Goal: Information Seeking & Learning: Learn about a topic

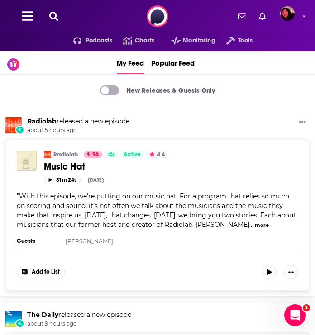
click at [56, 17] on icon at bounding box center [53, 16] width 9 height 9
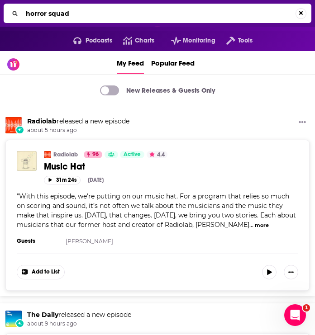
type input "horror squad"
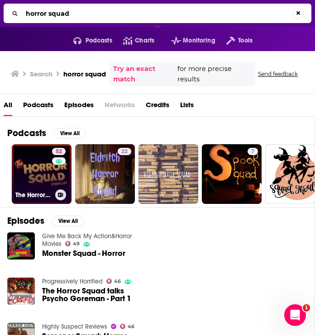
click at [44, 185] on link "52 The Horror Squad Podcast" at bounding box center [42, 174] width 60 height 60
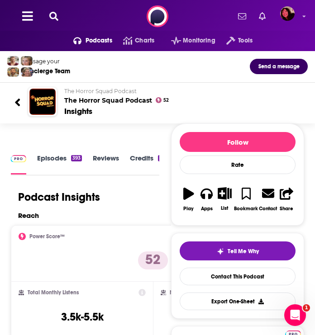
click at [95, 202] on h1 "Podcast Insights" at bounding box center [59, 197] width 82 height 14
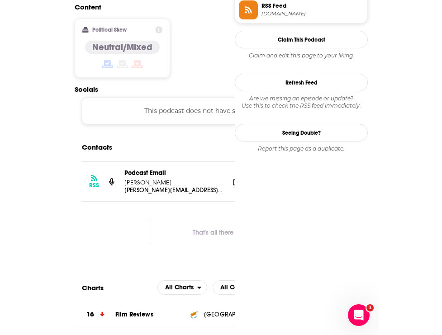
scroll to position [758, 0]
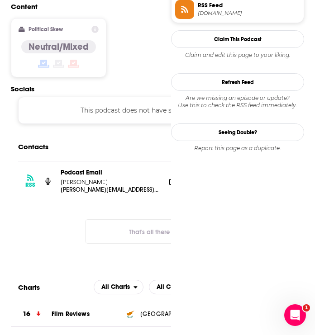
click at [129, 219] on button "That's all there is!" at bounding box center [153, 231] width 136 height 24
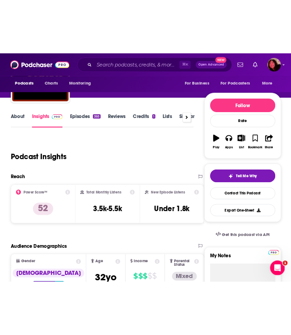
scroll to position [0, 0]
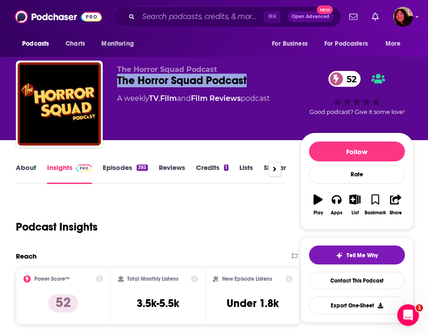
drag, startPoint x: 259, startPoint y: 79, endPoint x: 118, endPoint y: 83, distance: 141.6
click at [118, 83] on div "The Horror Squad Podcast 52" at bounding box center [208, 81] width 183 height 14
copy h2 "The Horror Squad Podcast"
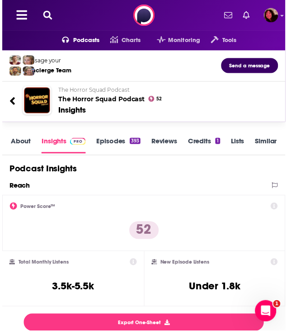
scroll to position [1, 0]
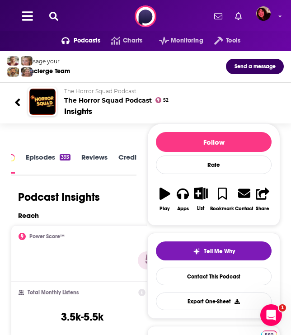
click at [56, 14] on icon at bounding box center [53, 16] width 9 height 9
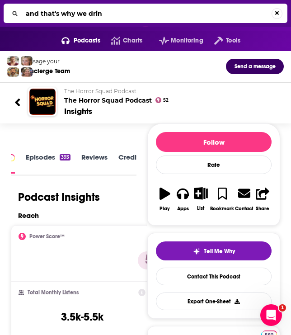
type input "and that's why we drink"
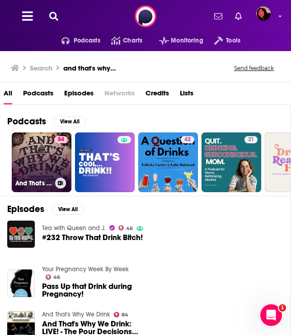
click at [25, 163] on link "84 And That's Why We Drink" at bounding box center [42, 162] width 60 height 60
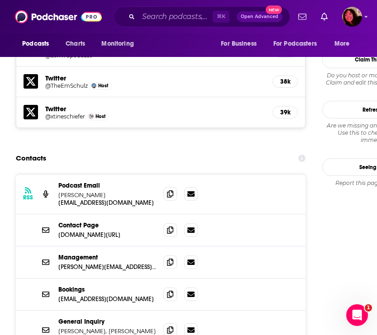
scroll to position [1011, 0]
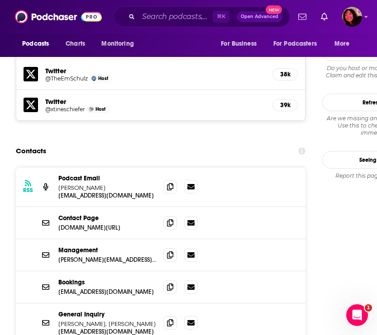
click at [137, 324] on div "RSS Podcast Email [PERSON_NAME] [EMAIL_ADDRESS][DOMAIN_NAME] [EMAIL_ADDRESS][DO…" at bounding box center [160, 283] width 289 height 233
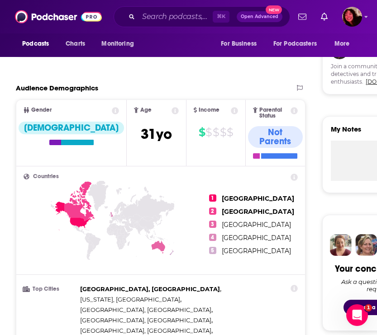
scroll to position [0, 0]
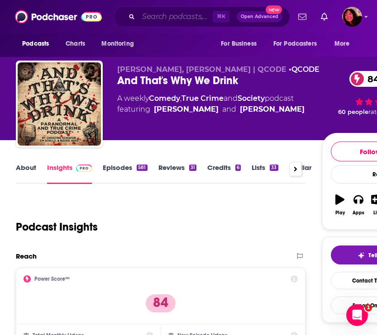
click at [157, 20] on input "Search podcasts, credits, & more..." at bounding box center [175, 16] width 74 height 14
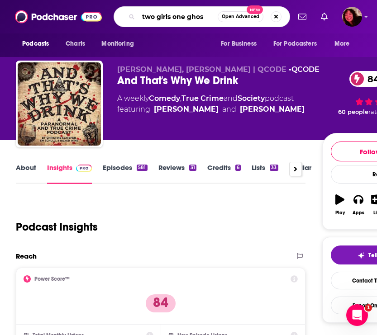
type input "two girls one ghost"
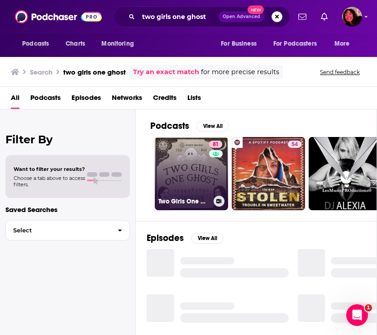
click at [190, 189] on link "81 Two Girls One Ghost" at bounding box center [191, 173] width 73 height 73
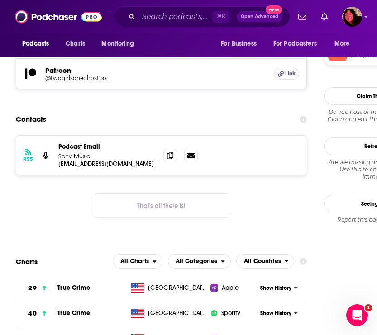
scroll to position [956, 0]
